Goal: Go to known website: Go to known website

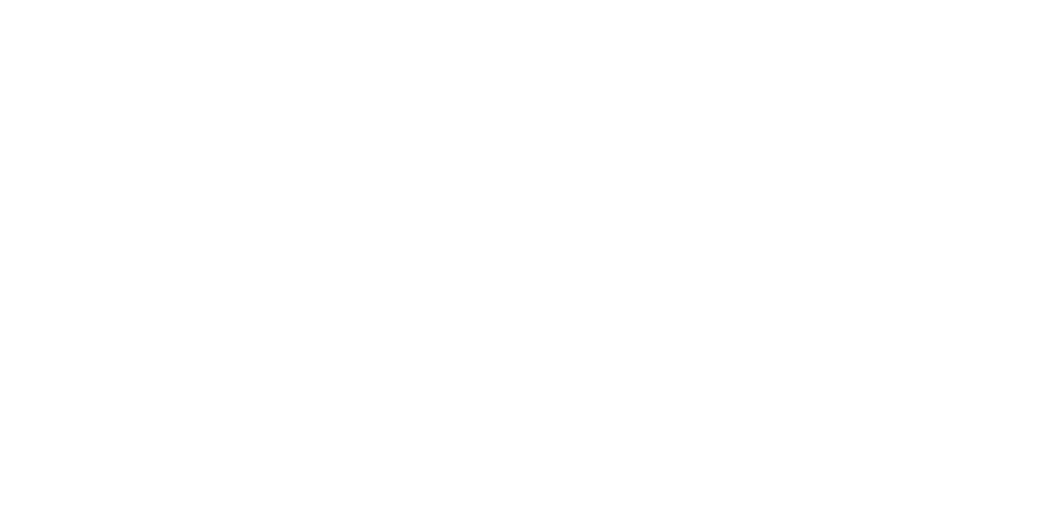
click at [511, 321] on main at bounding box center [520, 259] width 1040 height 519
